Goal: Transaction & Acquisition: Purchase product/service

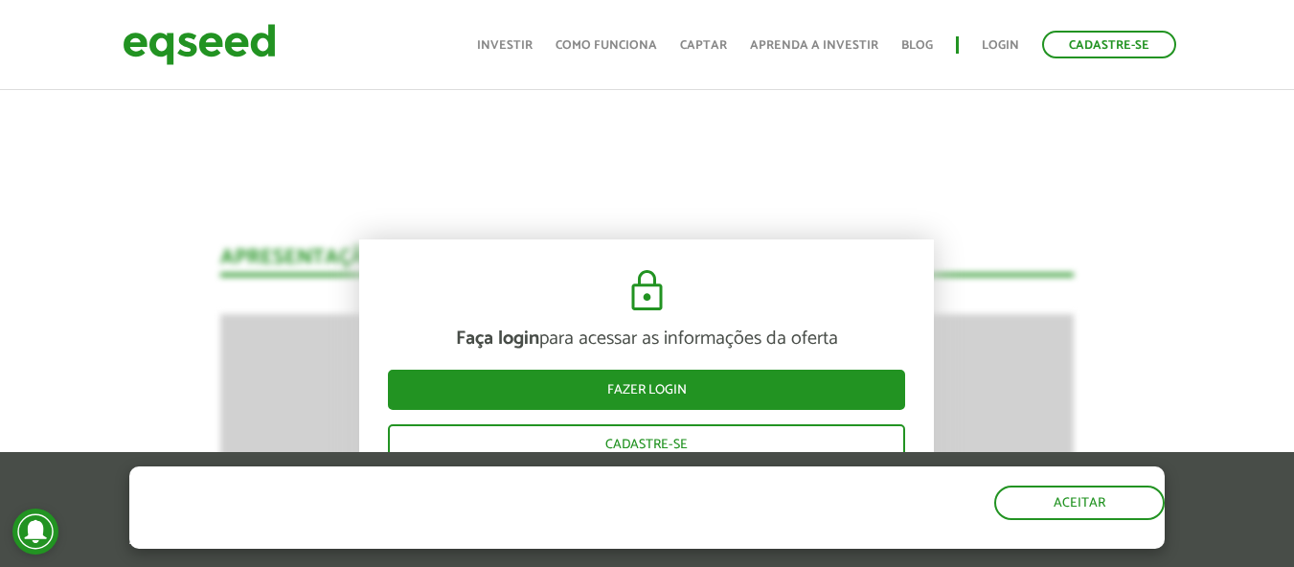
scroll to position [2466, 0]
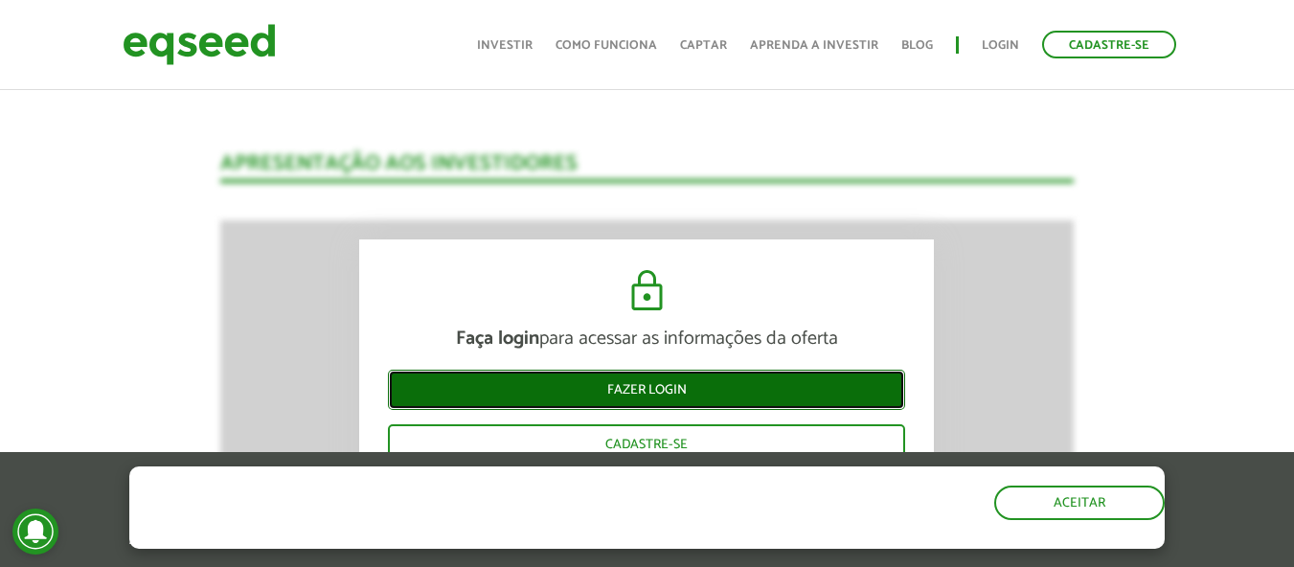
click at [637, 398] on link "Fazer login" at bounding box center [646, 390] width 517 height 40
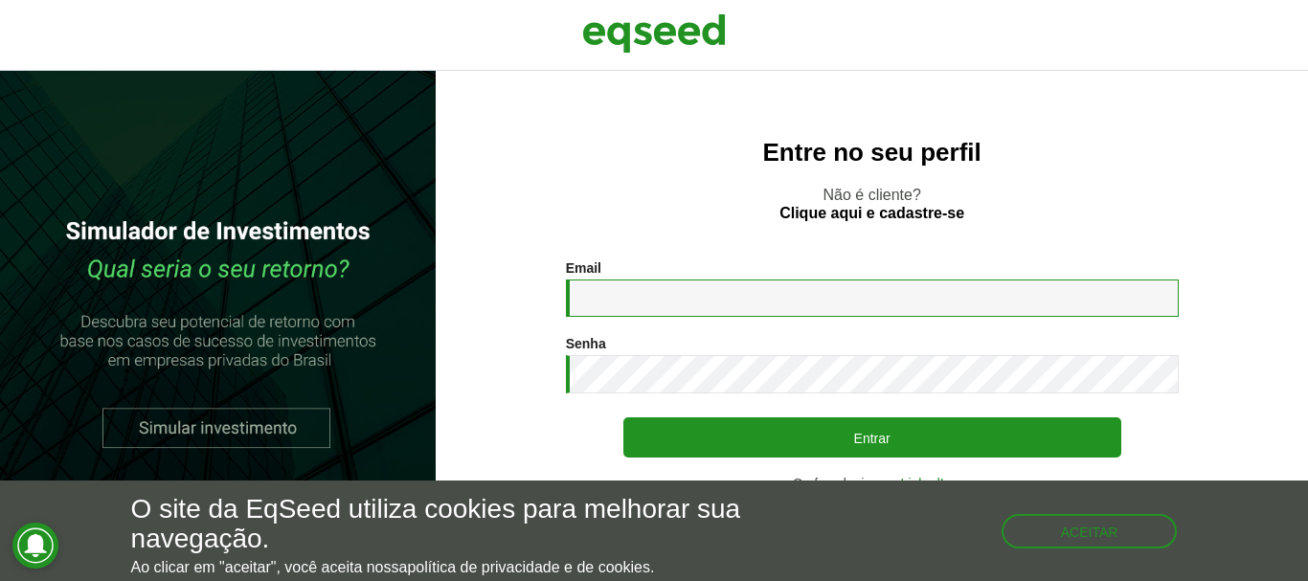
click at [631, 309] on input "Email *" at bounding box center [872, 298] width 613 height 37
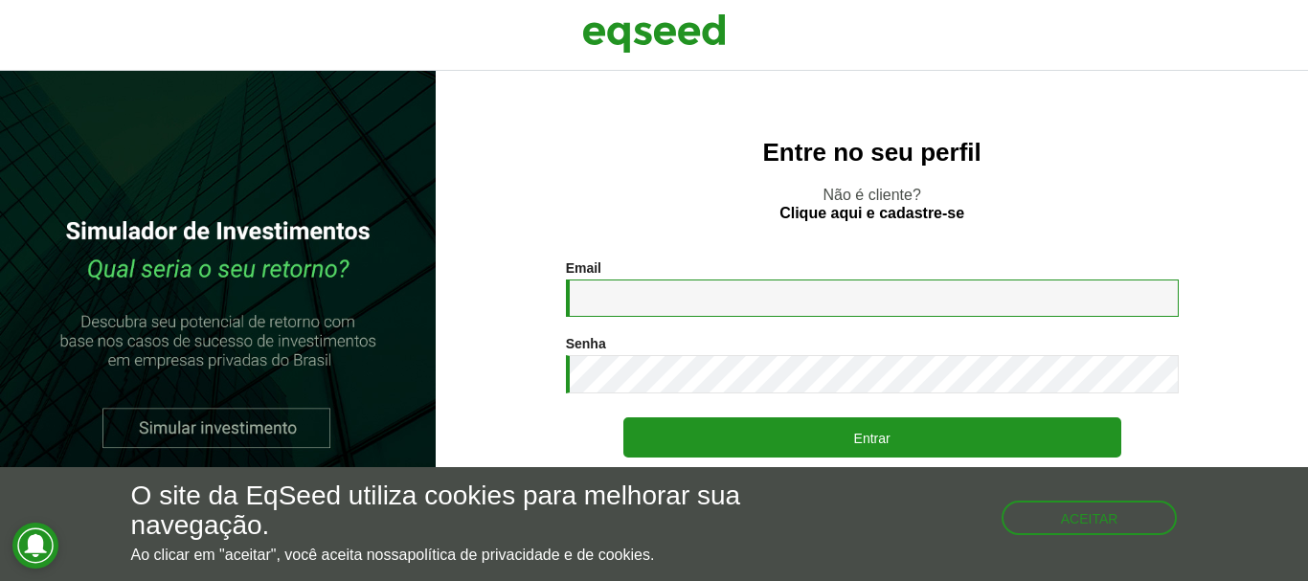
type input "**********"
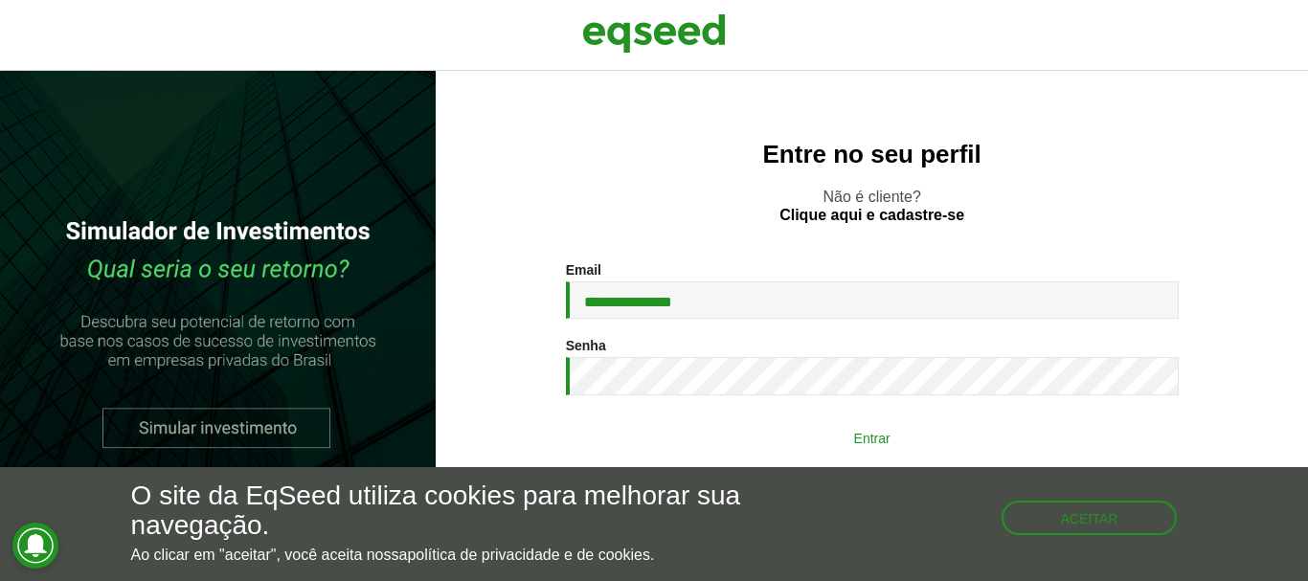
click at [777, 427] on button "Entrar" at bounding box center [872, 437] width 498 height 36
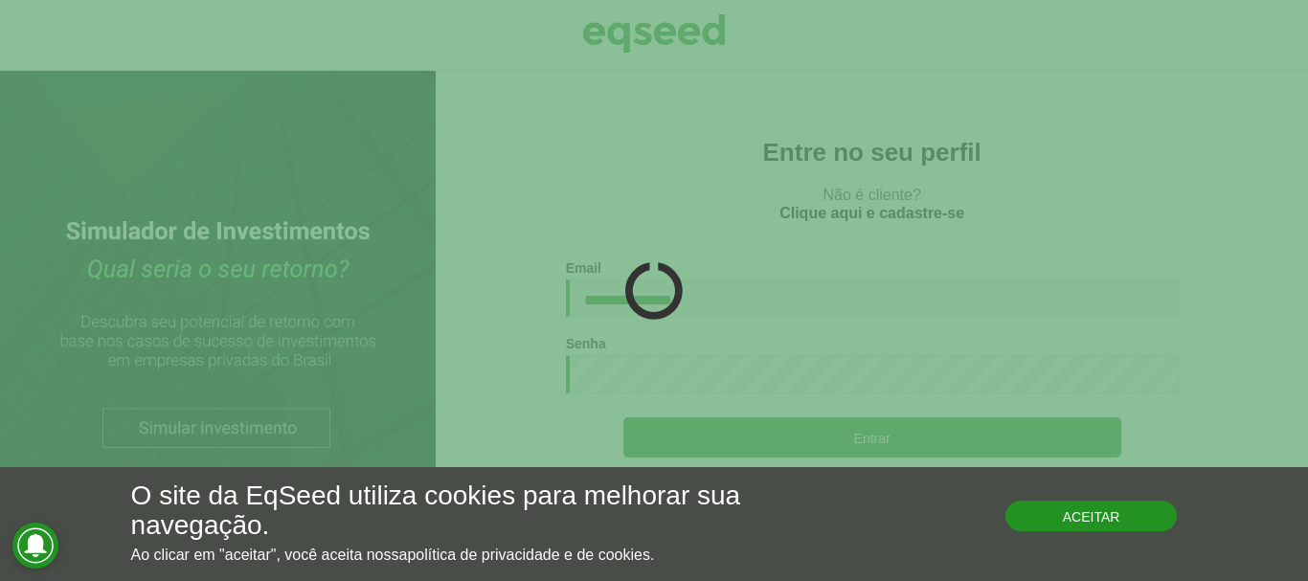
click at [1092, 523] on button "Aceitar" at bounding box center [1091, 516] width 172 height 31
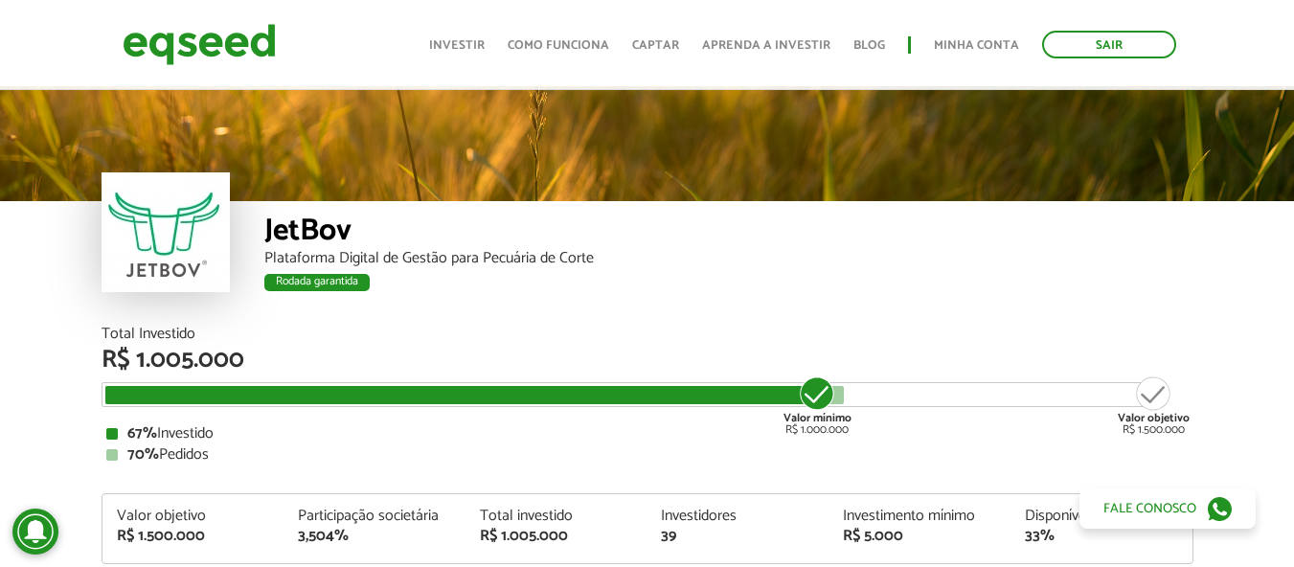
scroll to position [96, 0]
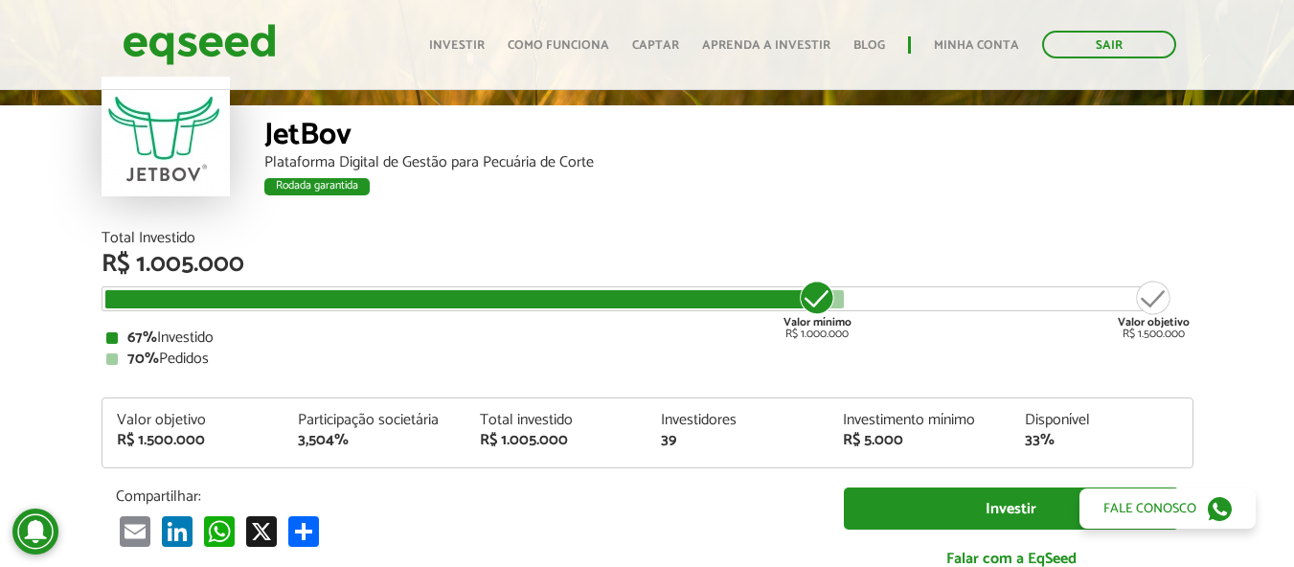
click at [190, 358] on div "70% Pedidos" at bounding box center [647, 358] width 1082 height 15
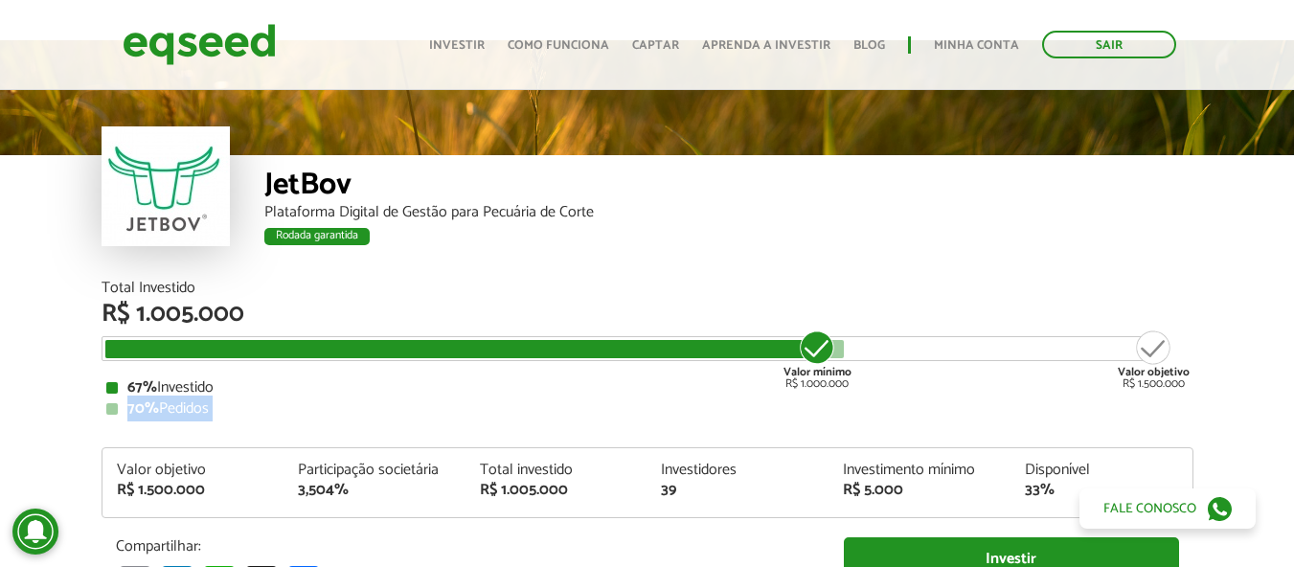
scroll to position [0, 0]
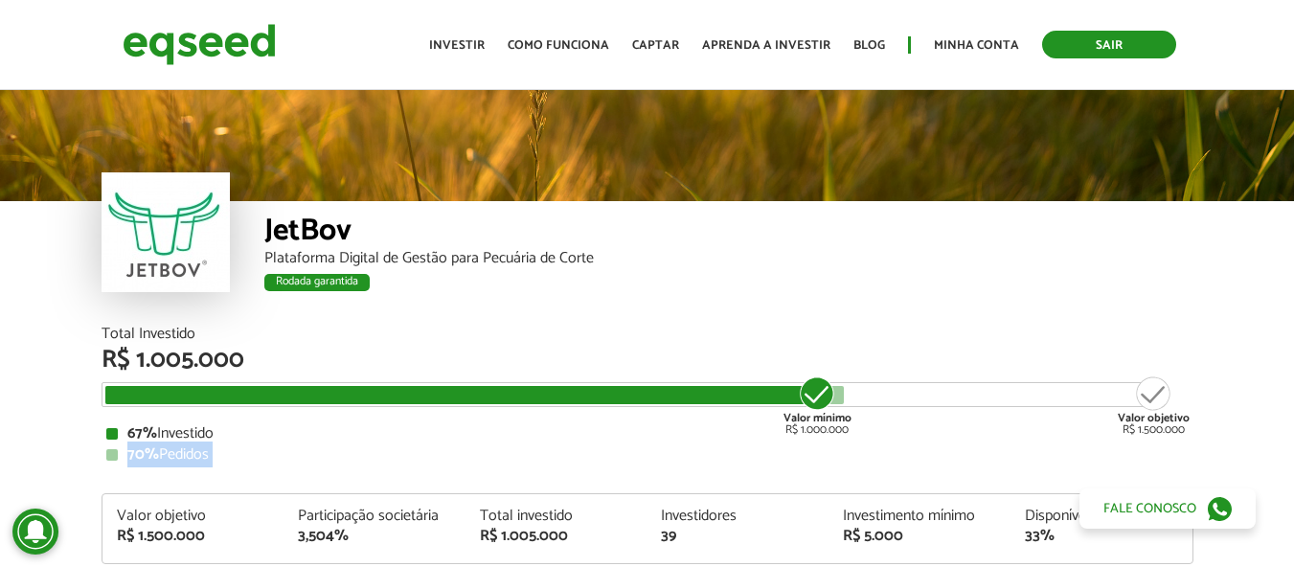
click at [1101, 54] on link "Sair" at bounding box center [1109, 45] width 134 height 28
